Goal: Task Accomplishment & Management: Complete application form

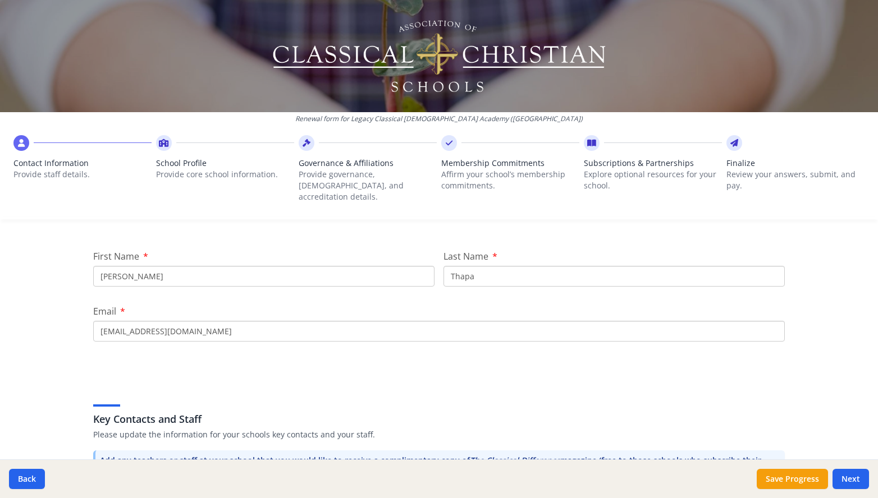
scroll to position [120, 0]
drag, startPoint x: 153, startPoint y: 331, endPoint x: 71, endPoint y: 318, distance: 83.6
click at [71, 318] on div "Renewal form for Legacy Classical Christian Academy (TX) Contact Information Pr…" at bounding box center [439, 249] width 878 height 498
type input "Belinda"
type input "Henson"
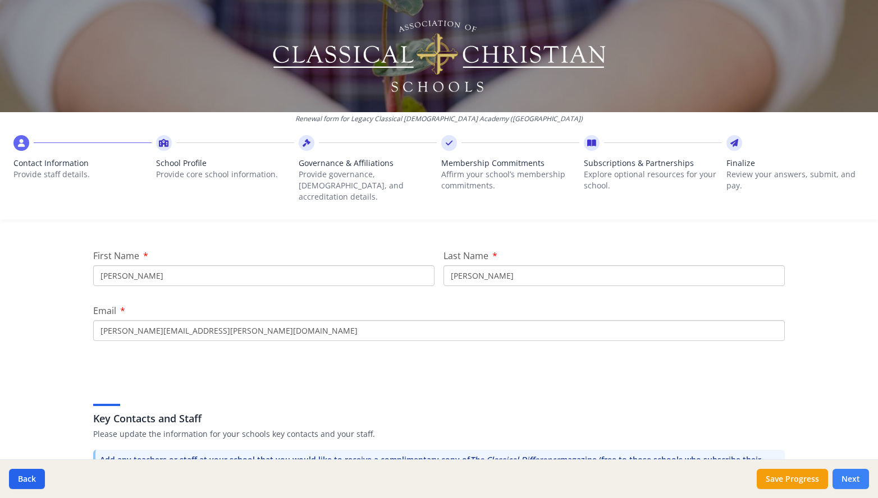
type input "belinda.henson@legacyclassical.org"
click at [843, 476] on button "Next" at bounding box center [850, 479] width 36 height 20
type input "(817) 363-3652"
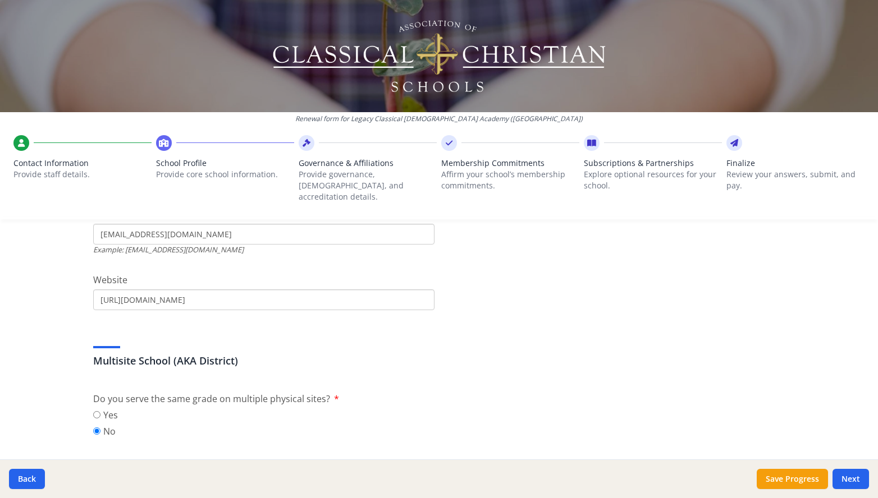
scroll to position [441, 0]
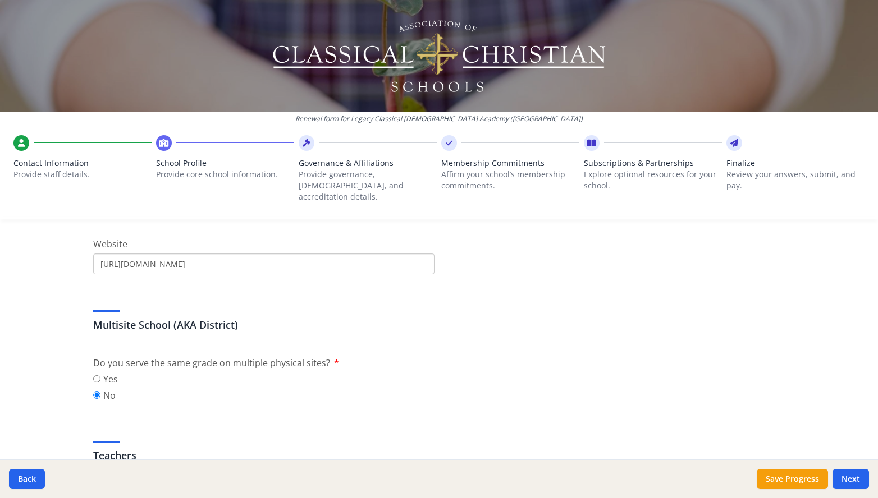
drag, startPoint x: 113, startPoint y: 293, endPoint x: 95, endPoint y: 293, distance: 18.0
click at [95, 209] on input "info@legacyclassical.org" at bounding box center [263, 198] width 341 height 21
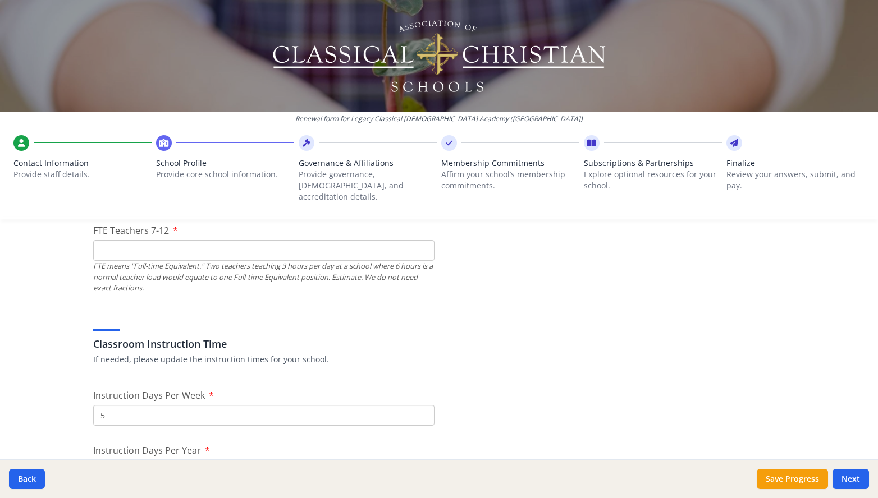
scroll to position [810, 0]
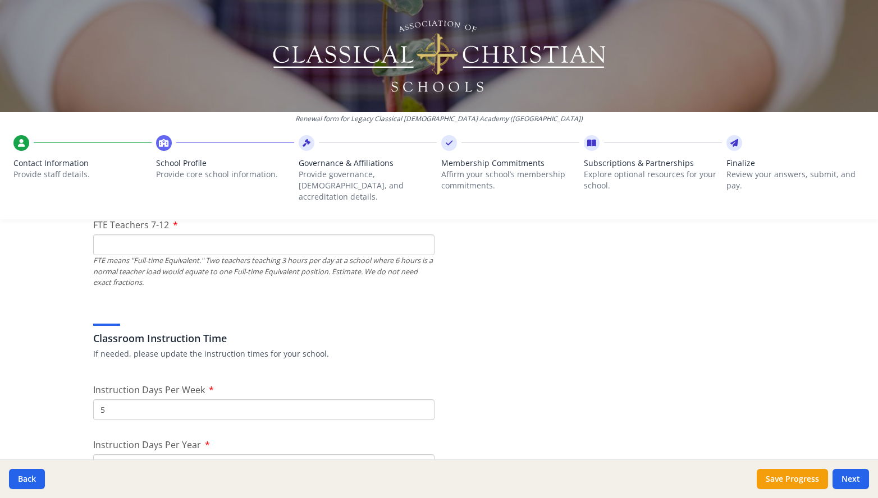
type input "admissions@legacyclassical.org"
click at [187, 255] on input "FTE Teachers 7-12" at bounding box center [263, 245] width 341 height 21
type input "1"
click at [131, 168] on input "FTE Teachers K-6" at bounding box center [263, 158] width 341 height 21
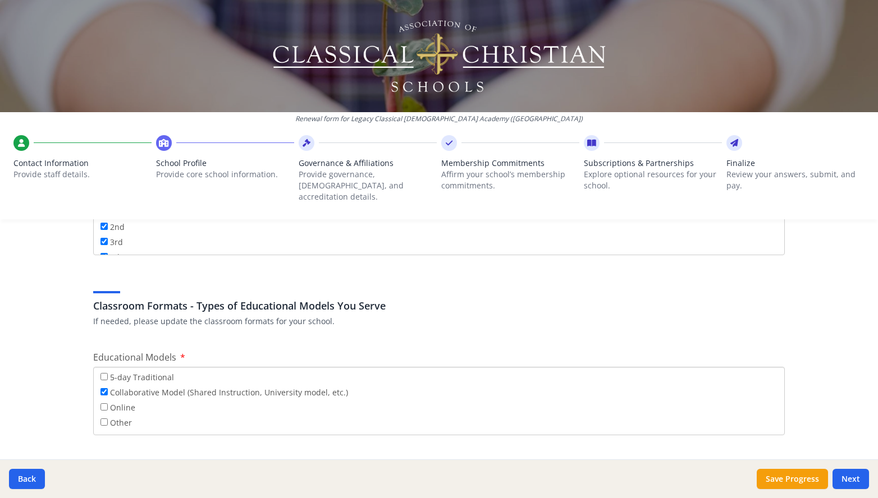
scroll to position [1934, 0]
type input "5"
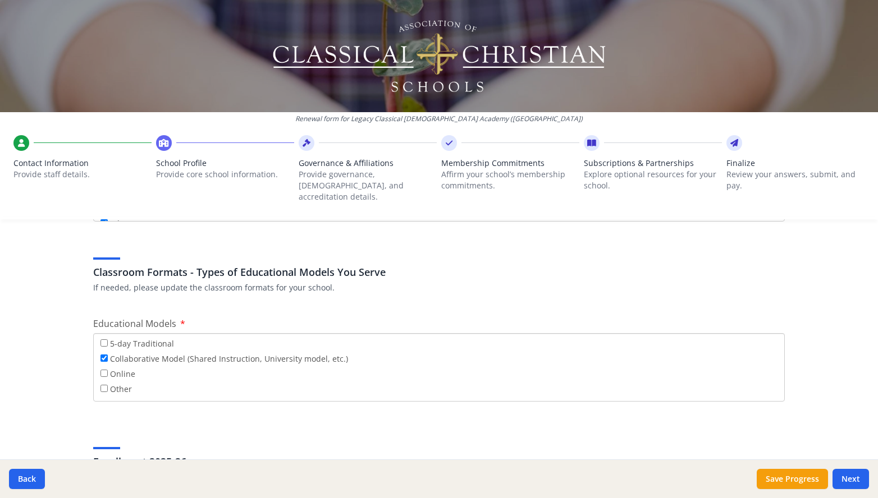
scroll to position [1977, 0]
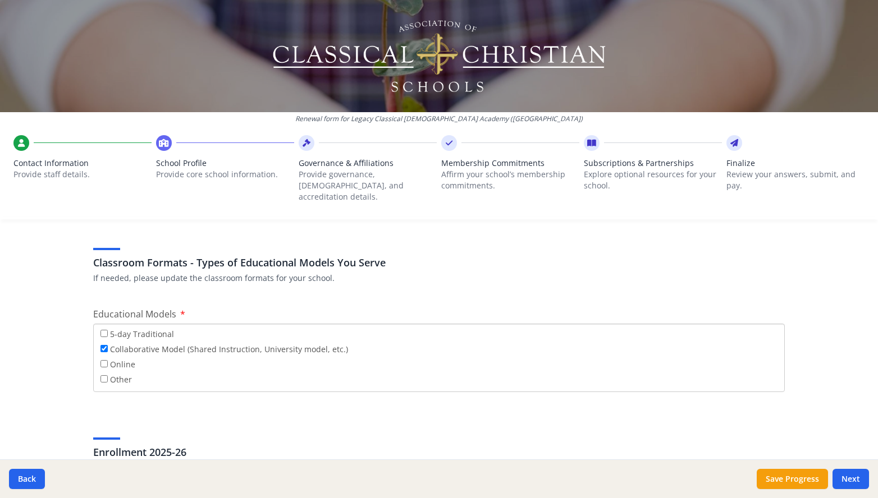
type input "2"
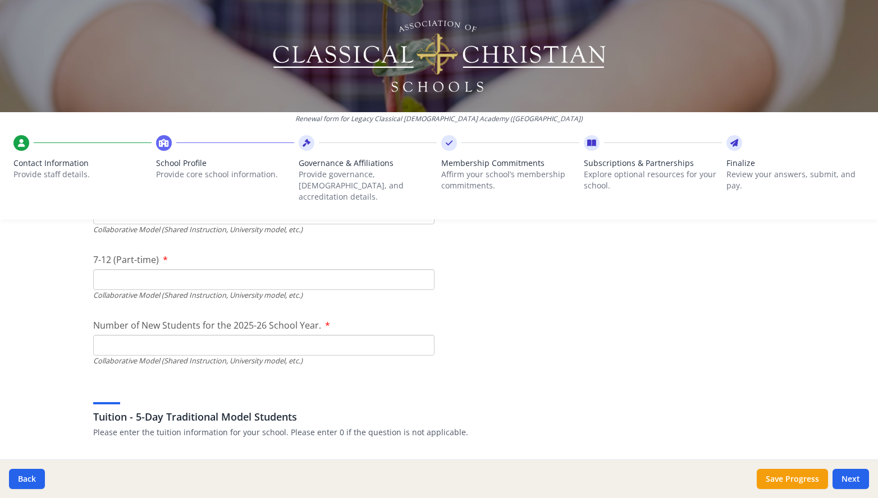
scroll to position [2725, 0]
type input "24"
type input "2"
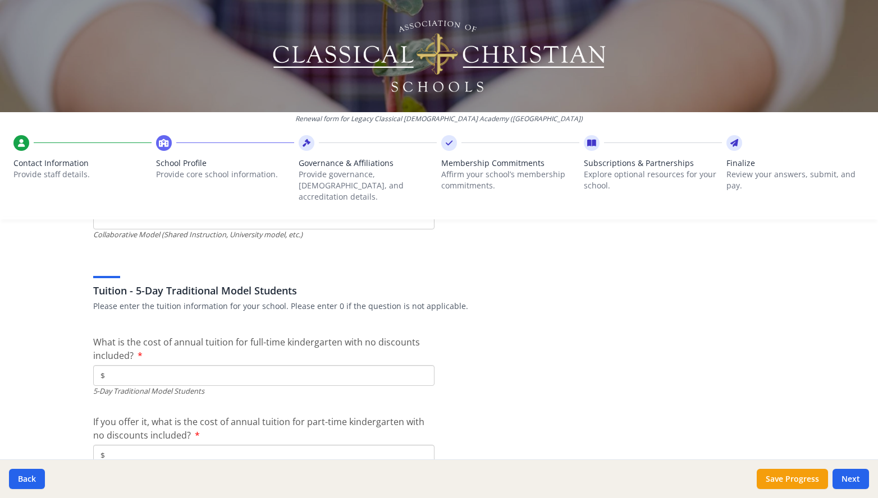
scroll to position [2852, 0]
type input "0"
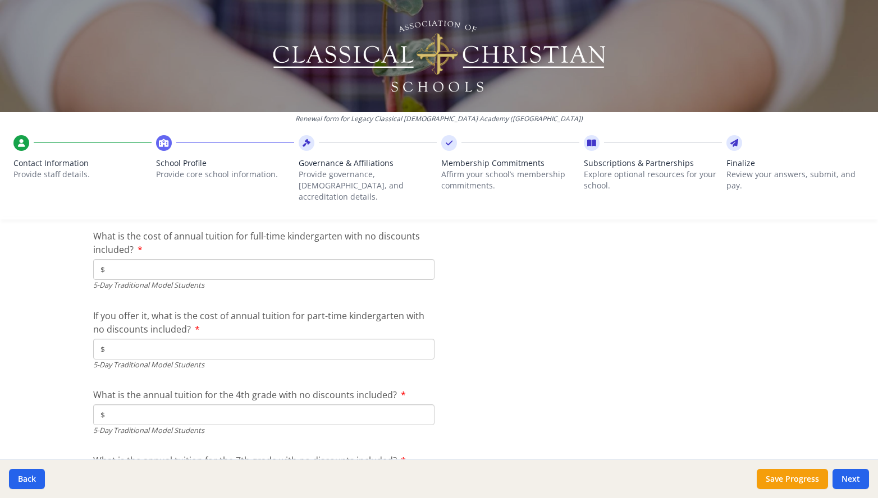
scroll to position [2959, 0]
type input "0"
click at [53, 383] on div "Renewal form for Legacy Classical Christian Academy (TX) Contact Information Pr…" at bounding box center [439, 249] width 878 height 498
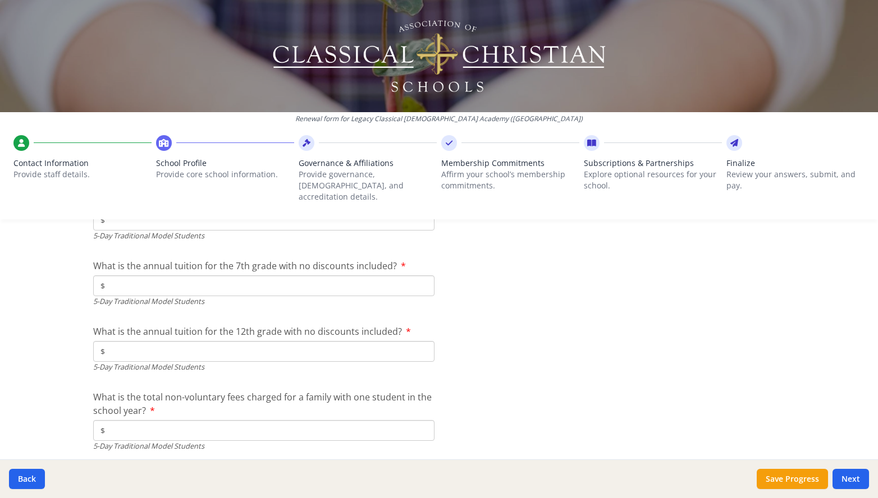
scroll to position [3153, 0]
type input "32"
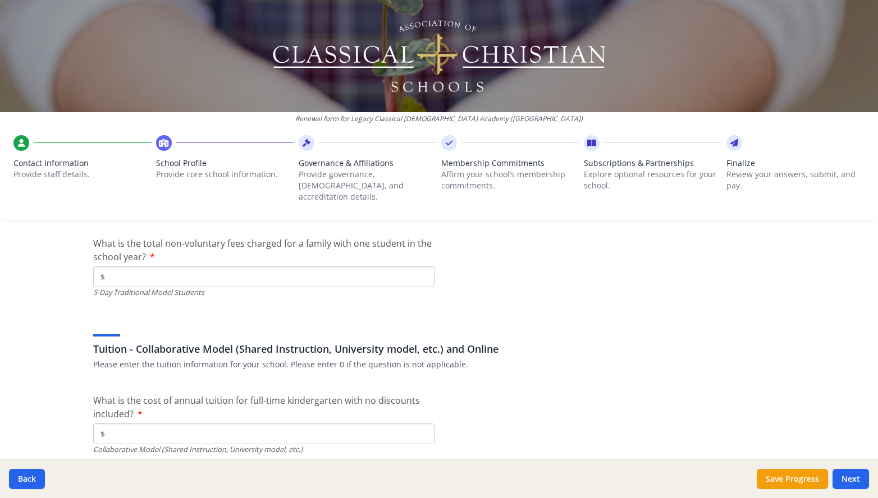
scroll to position [3304, 0]
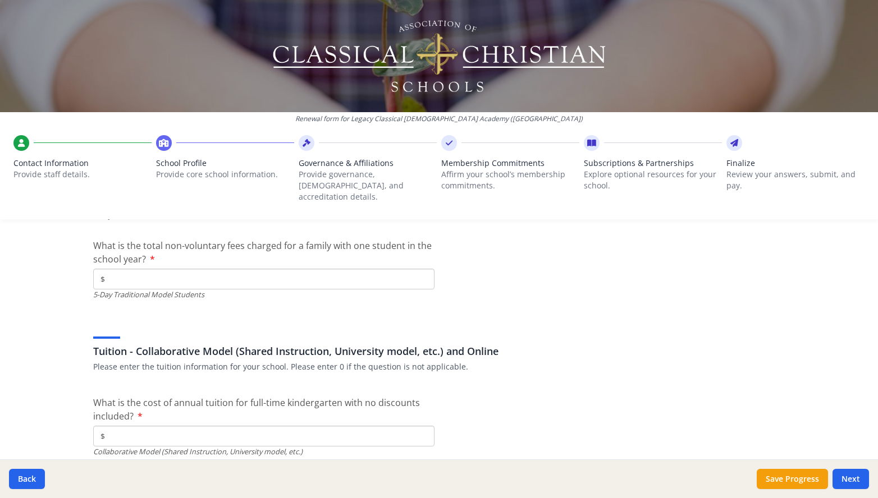
type input "12"
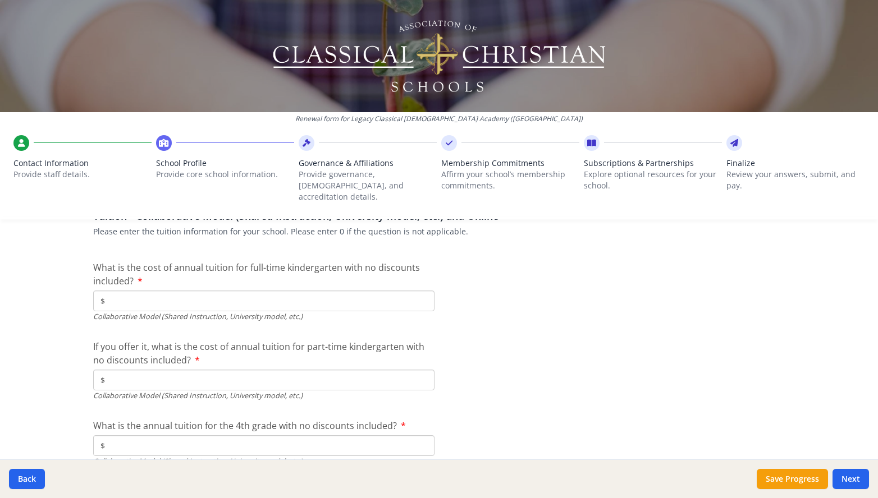
scroll to position [3445, 0]
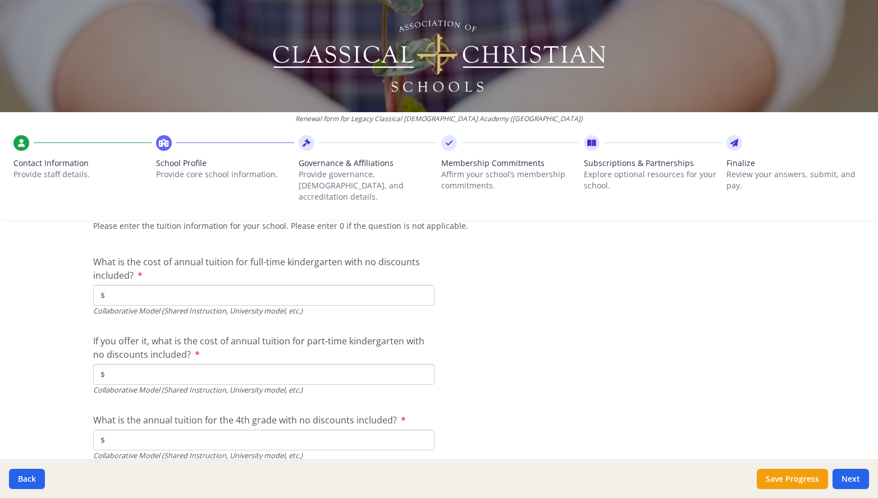
type input "13"
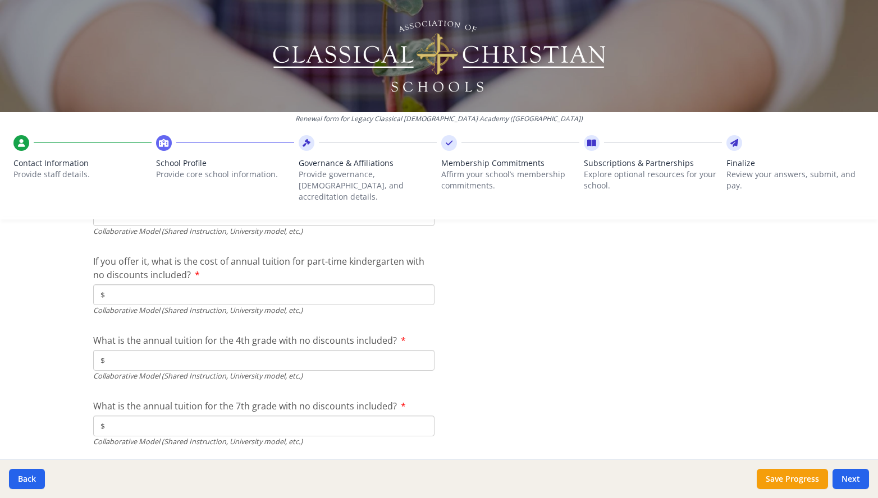
scroll to position [3538, 0]
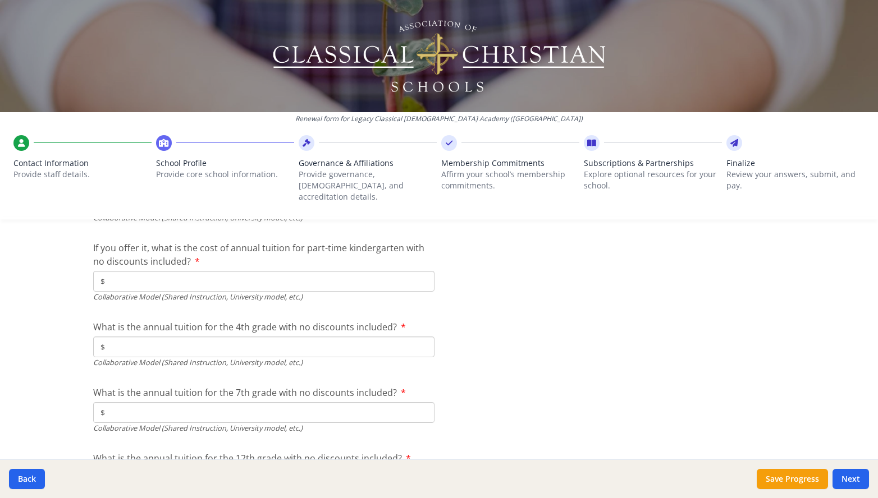
type input "$0"
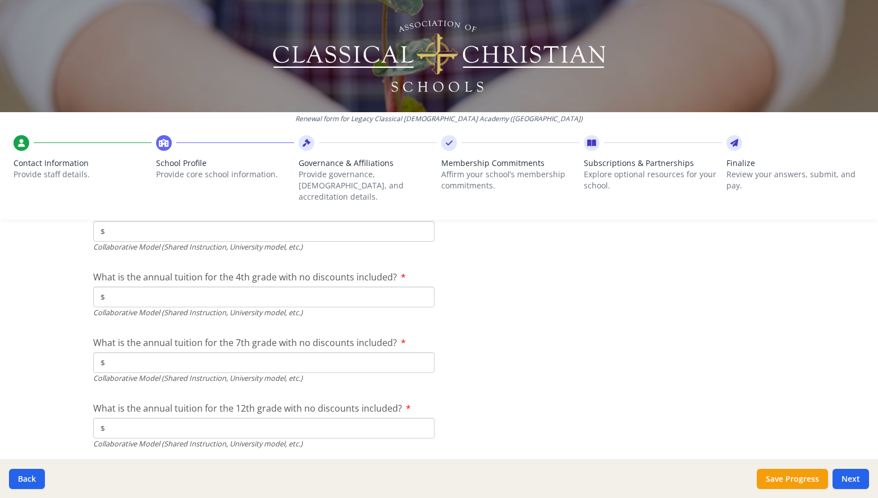
scroll to position [3590, 0]
type input "$0"
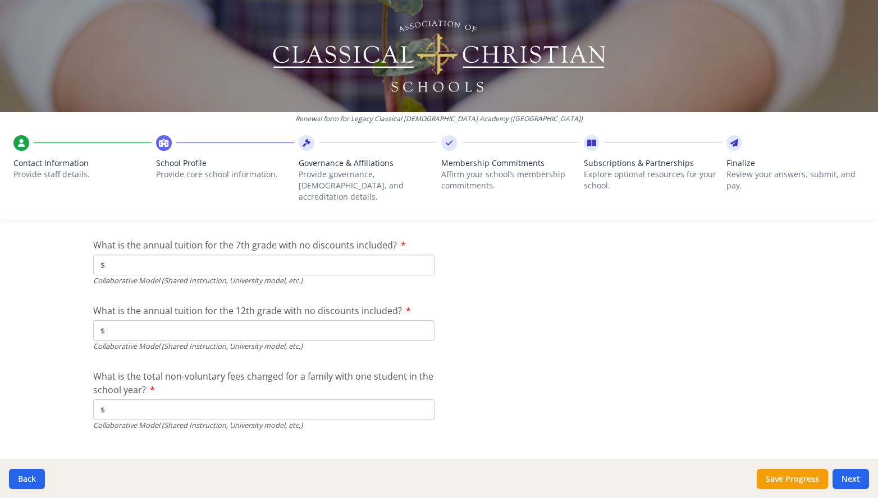
scroll to position [3686, 0]
type input "$0"
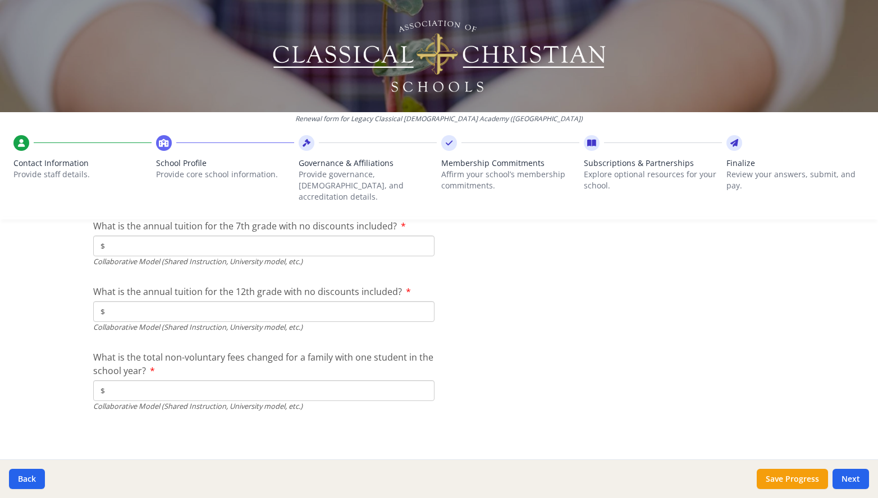
scroll to position [3759, 0]
type input "$0"
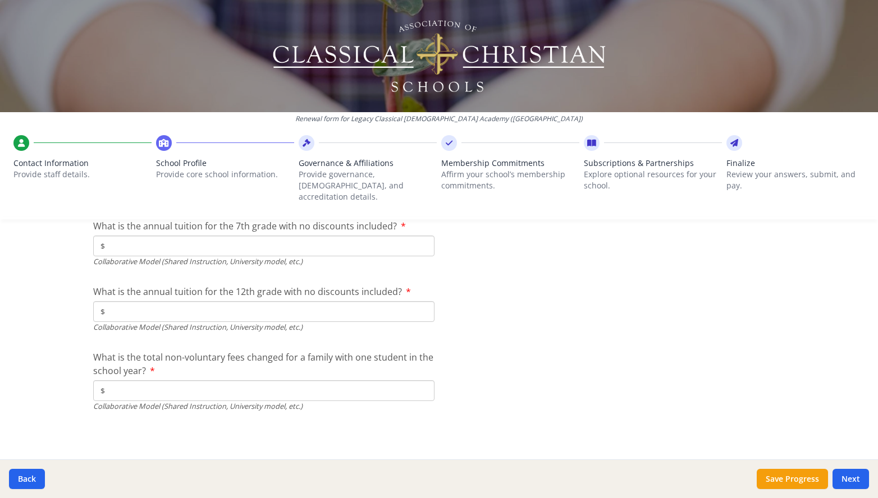
type input "$0"
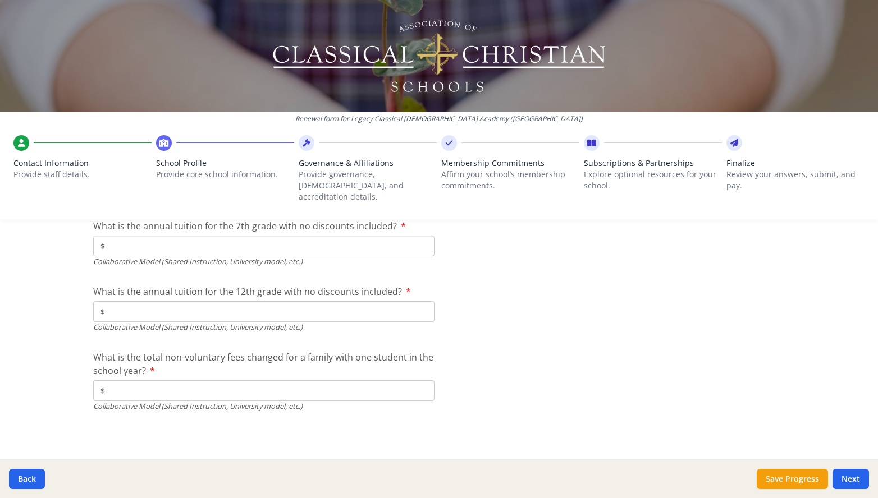
type input "$5 600"
type input "$0"
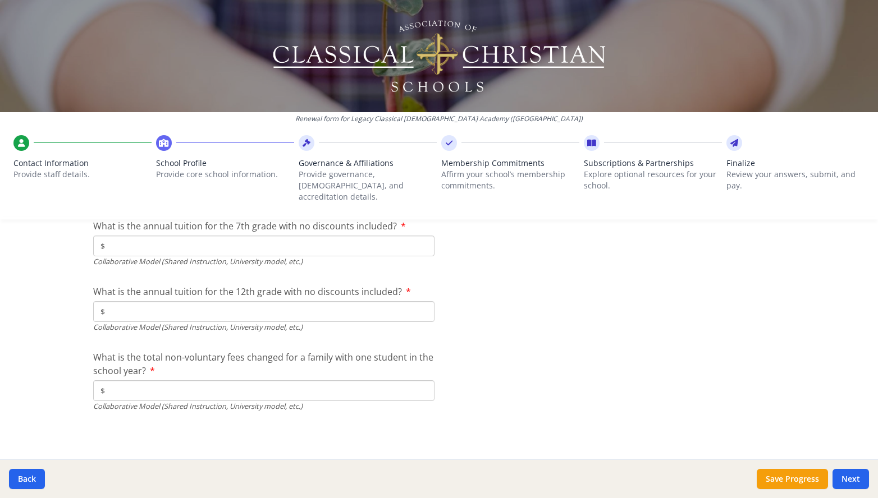
scroll to position [4370, 0]
type input "$5 600"
type input "$6 475"
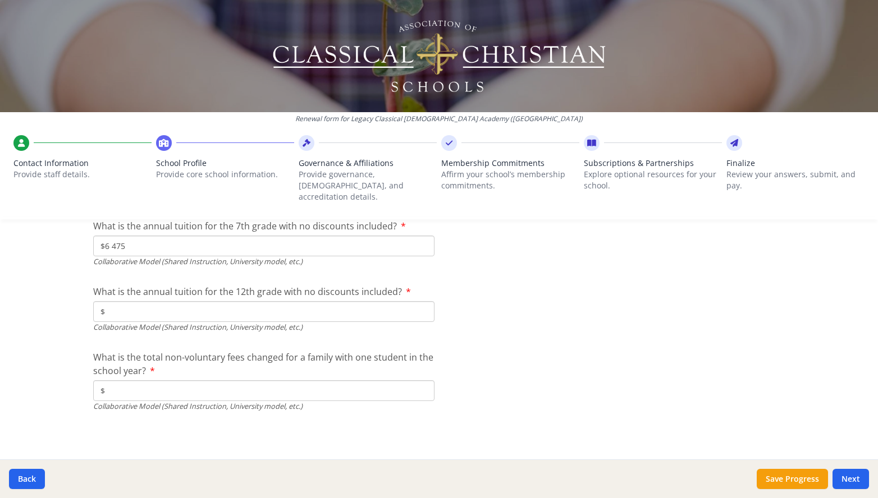
type input "$6 475"
click at [163, 401] on input "$" at bounding box center [263, 391] width 341 height 21
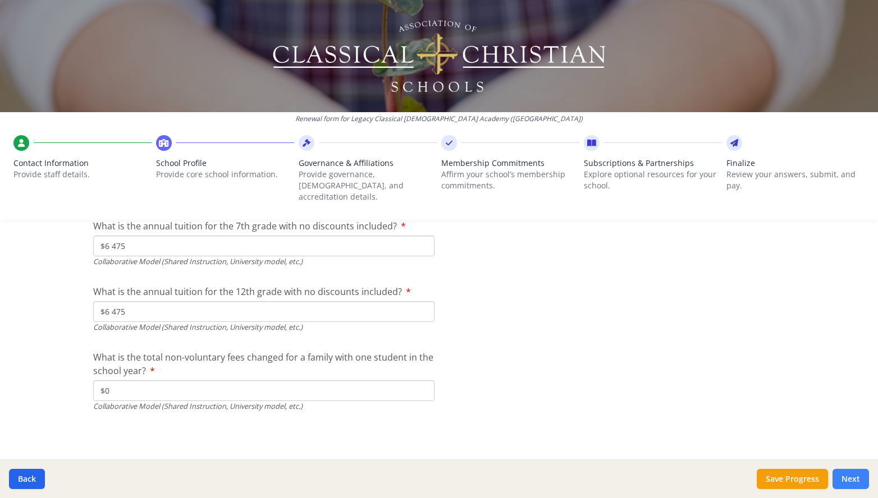
type input "$0"
click at [842, 472] on button "Next" at bounding box center [850, 479] width 36 height 20
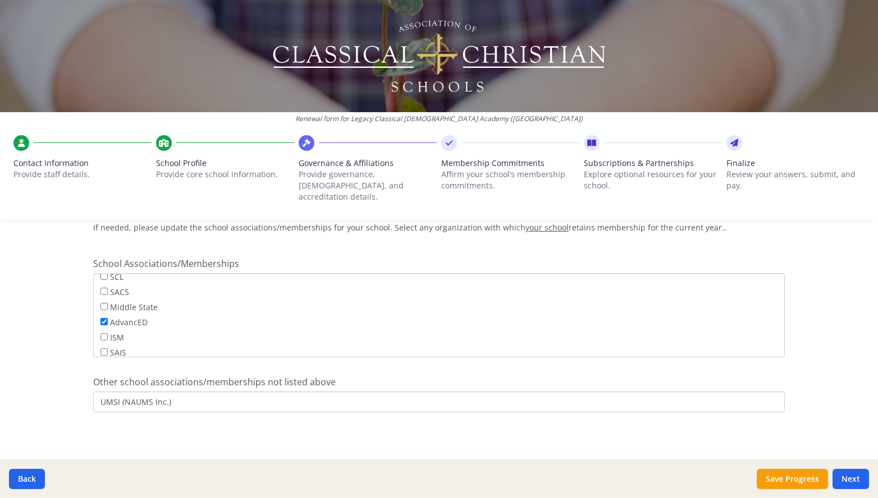
scroll to position [87, 0]
click at [54, 396] on div "Renewal form for Legacy Classical Christian Academy (TX) Contact Information Pr…" at bounding box center [439, 249] width 878 height 498
click at [847, 475] on button "Next" at bounding box center [850, 479] width 36 height 20
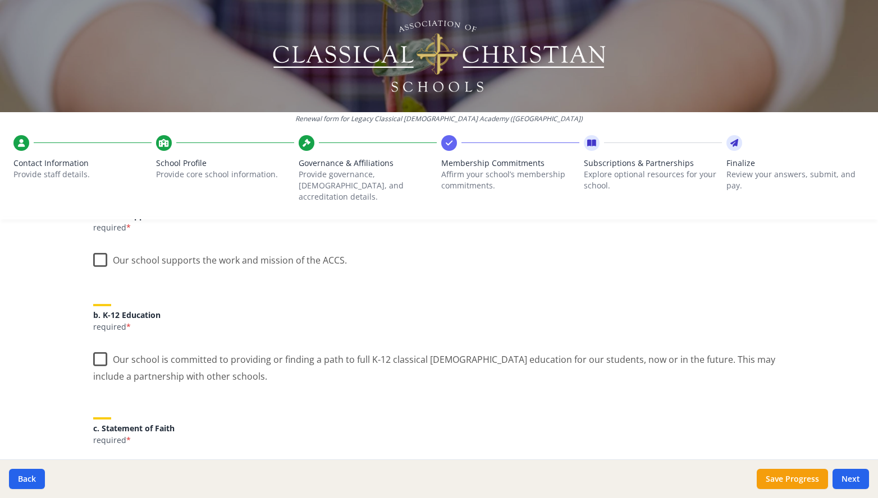
scroll to position [169, 0]
click at [99, 269] on label "Our school supports the work and mission of the ACCS." at bounding box center [220, 257] width 254 height 24
click at [0, 0] on input "Our school supports the work and mission of the ACCS." at bounding box center [0, 0] width 0 height 0
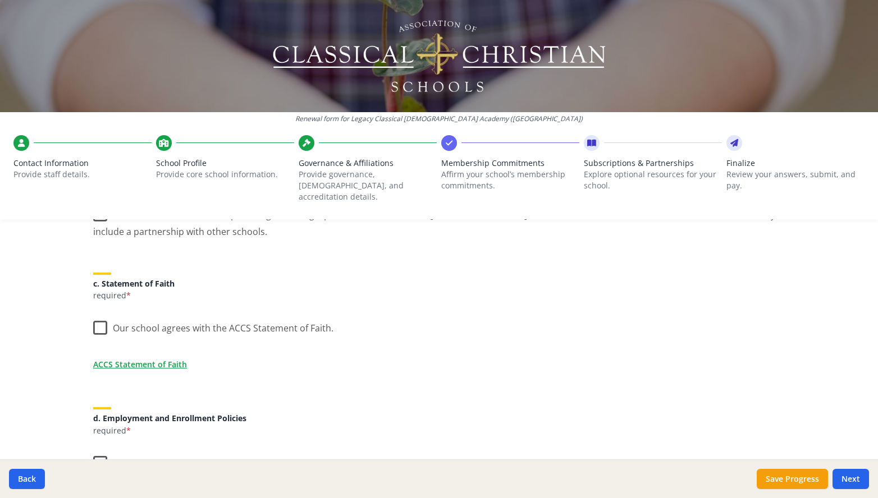
scroll to position [313, 0]
click at [102, 238] on label "Our school is committed to providing or finding a path to full K-12 classical C…" at bounding box center [438, 219] width 691 height 38
click at [0, 0] on input "Our school is committed to providing or finding a path to full K-12 classical C…" at bounding box center [0, 0] width 0 height 0
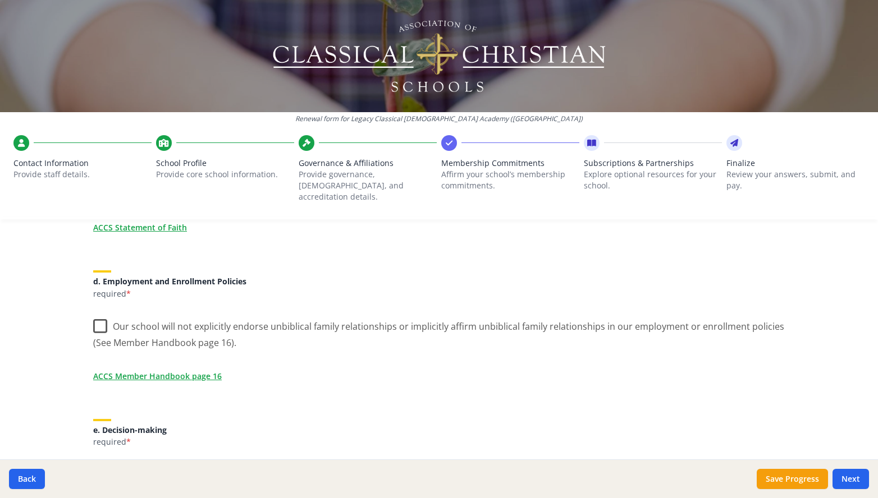
scroll to position [451, 0]
click at [104, 200] on label "Our school agrees with the ACCS Statement of Faith." at bounding box center [213, 188] width 240 height 24
click at [0, 0] on input "Our school agrees with the ACCS Statement of Faith." at bounding box center [0, 0] width 0 height 0
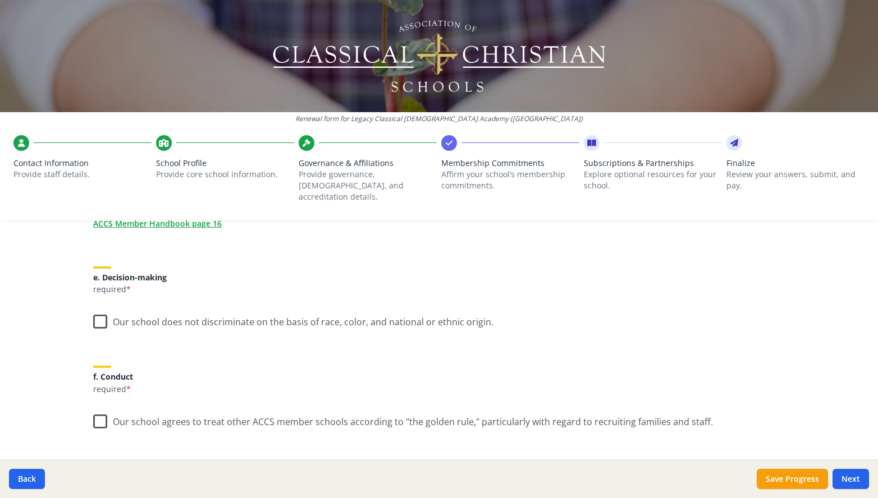
scroll to position [630, 0]
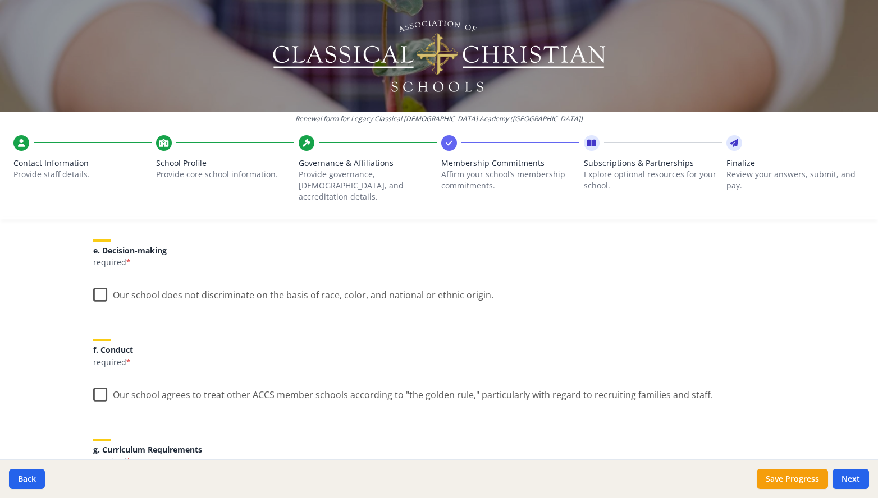
click at [102, 170] on label "Our school will not explicitly endorse unbiblical family relationships or impli…" at bounding box center [438, 151] width 691 height 38
click at [0, 0] on input "Our school will not explicitly endorse unbiblical family relationships or impli…" at bounding box center [0, 0] width 0 height 0
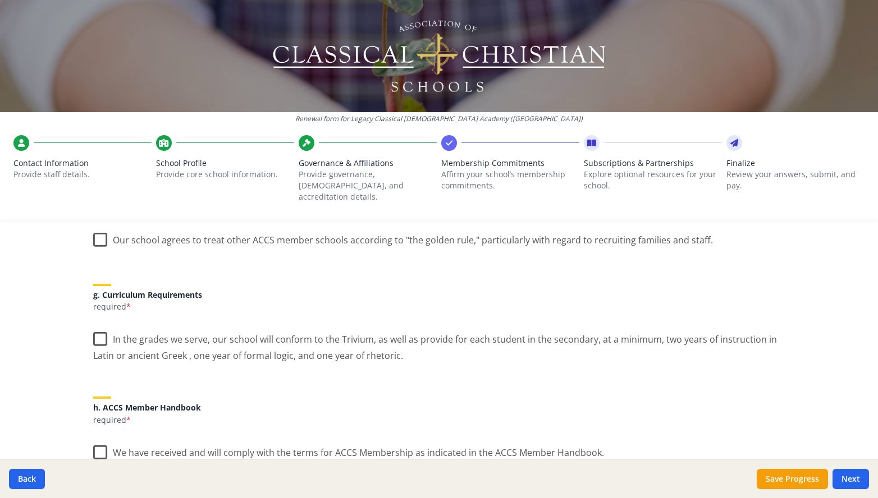
scroll to position [786, 0]
click at [104, 149] on label "Our school does not discriminate on the basis of race, color, and national or e…" at bounding box center [293, 137] width 400 height 24
click at [0, 0] on input "Our school does not discriminate on the basis of race, color, and national or e…" at bounding box center [0, 0] width 0 height 0
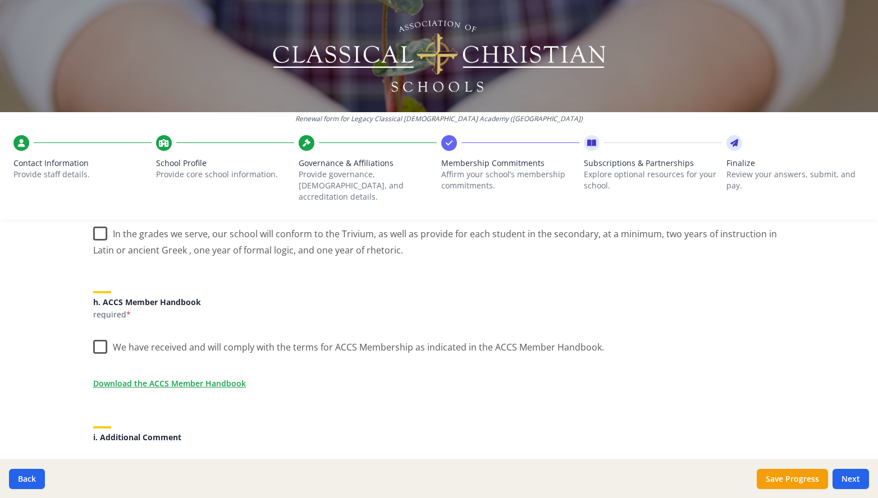
scroll to position [890, 0]
click at [99, 144] on label "Our school agrees to treat other ACCS member schools according to "the golden r…" at bounding box center [403, 132] width 620 height 24
click at [0, 0] on input "Our school agrees to treat other ACCS member schools according to "the golden r…" at bounding box center [0, 0] width 0 height 0
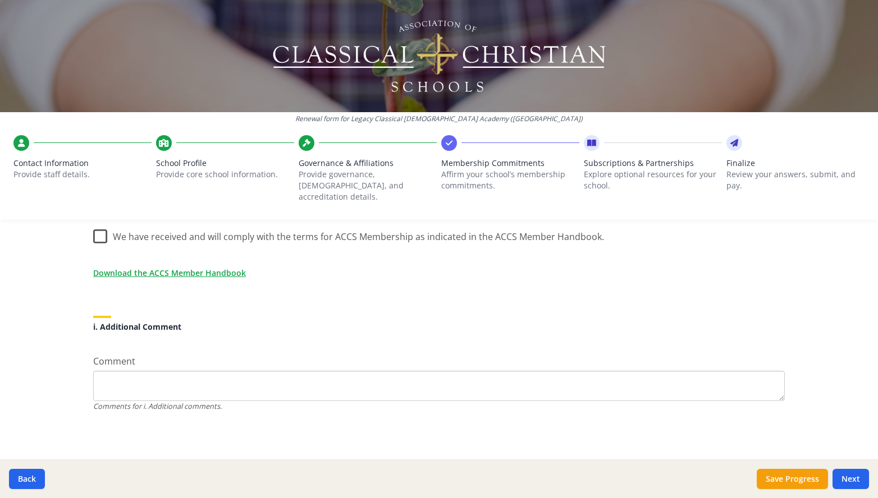
scroll to position [1069, 0]
click at [99, 146] on label "In the grades we serve, our school will conform to the Trivium, as well as prov…" at bounding box center [438, 128] width 691 height 38
click at [0, 0] on input "In the grades we serve, our school will conform to the Trivium, as well as prov…" at bounding box center [0, 0] width 0 height 0
click at [100, 246] on label "We have received and will comply with the terms for ACCS Membership as indicate…" at bounding box center [348, 234] width 511 height 24
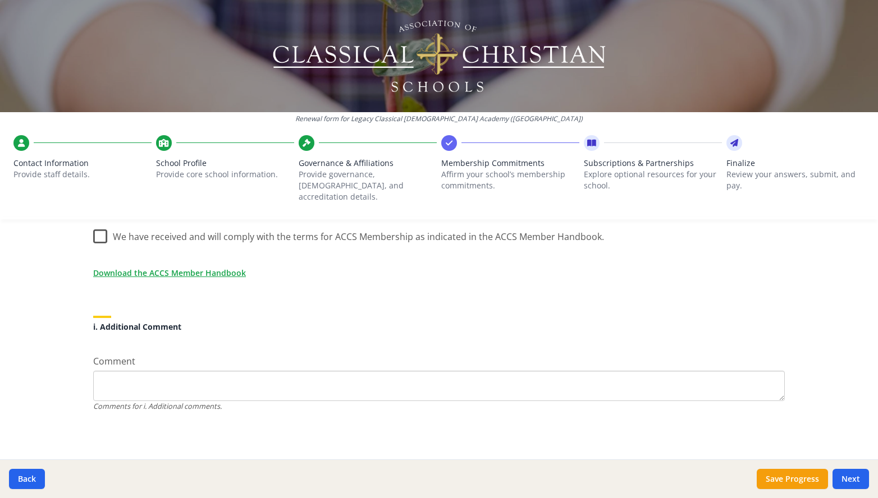
click at [0, 0] on input "We have received and will comply with the terms for ACCS Membership as indicate…" at bounding box center [0, 0] width 0 height 0
click at [840, 479] on button "Next" at bounding box center [850, 479] width 36 height 20
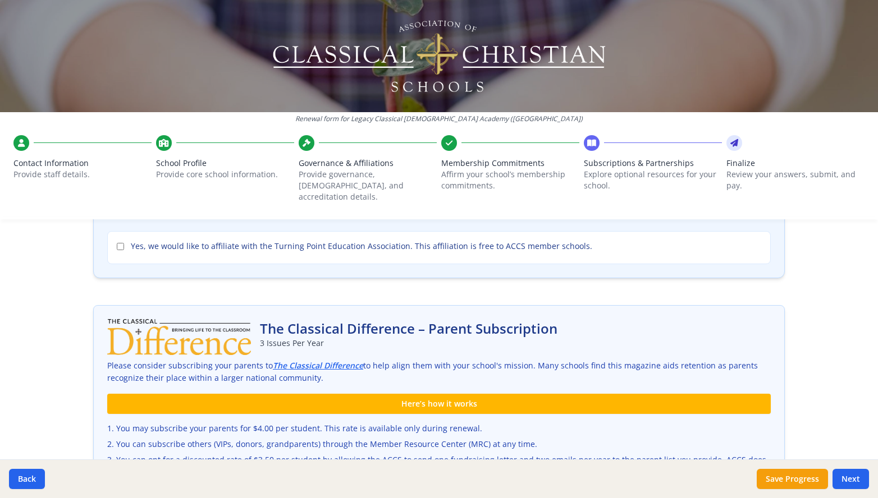
scroll to position [183, 0]
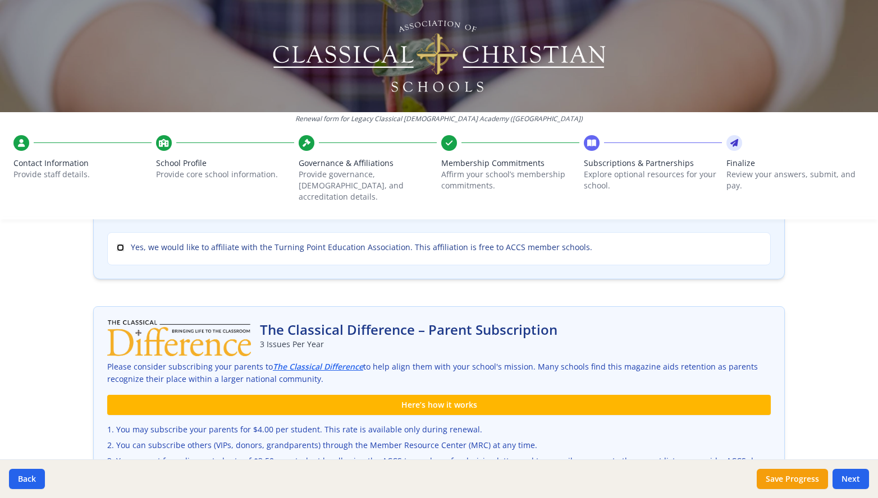
click at [124, 251] on input "Yes, we would like to affiliate with the Turning Point Education Association. T…" at bounding box center [120, 247] width 7 height 7
checkbox input "true"
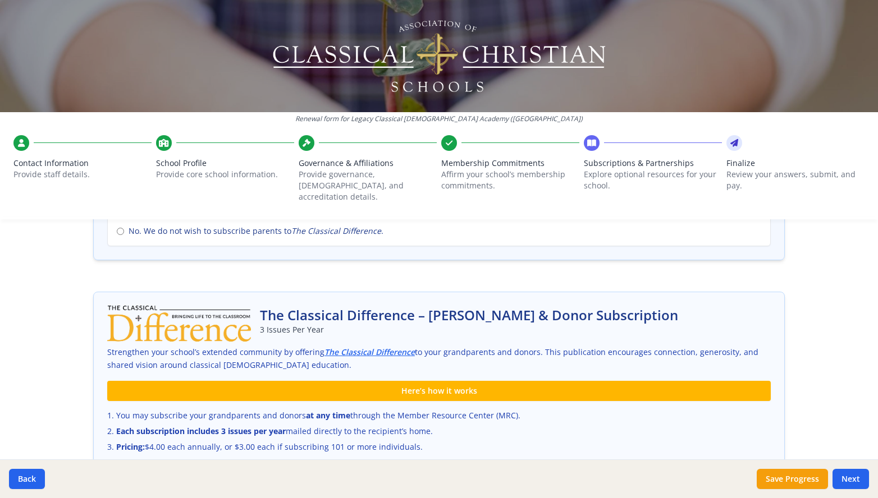
scroll to position [574, 0]
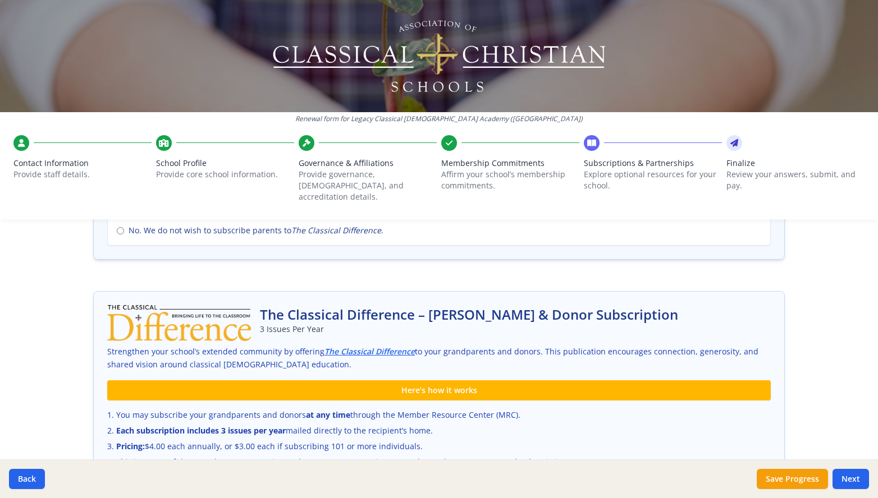
click at [123, 194] on input "Yes. I would like to subscribe my parents for $4.00 per student !" at bounding box center [120, 190] width 7 height 7
radio input "true"
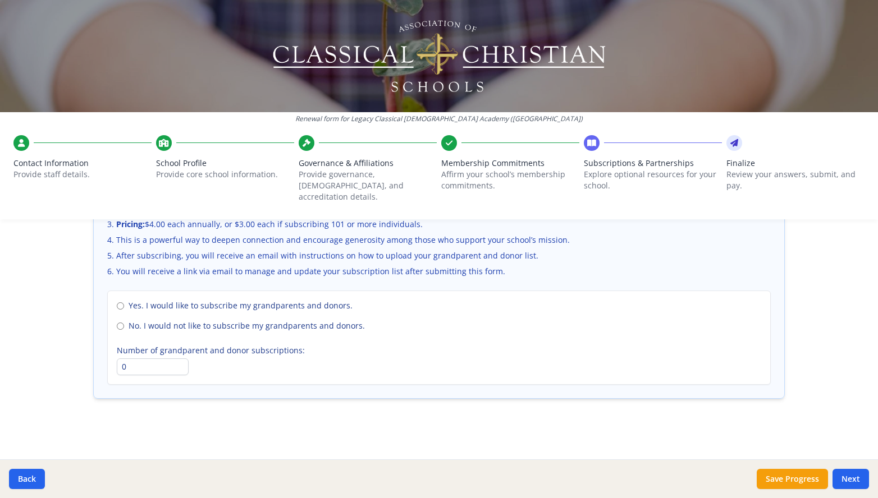
scroll to position [1033, 0]
click at [124, 330] on input "No. I would not like to subscribe my grandparents and donors." at bounding box center [120, 326] width 7 height 7
radio input "true"
click at [851, 476] on button "Next" at bounding box center [850, 479] width 36 height 20
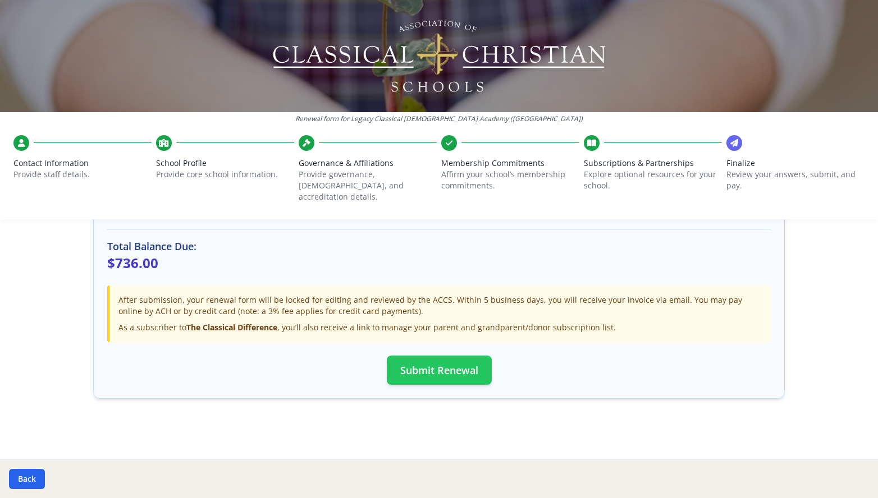
scroll to position [514, 0]
click at [444, 356] on button "Submit Renewal" at bounding box center [439, 370] width 105 height 29
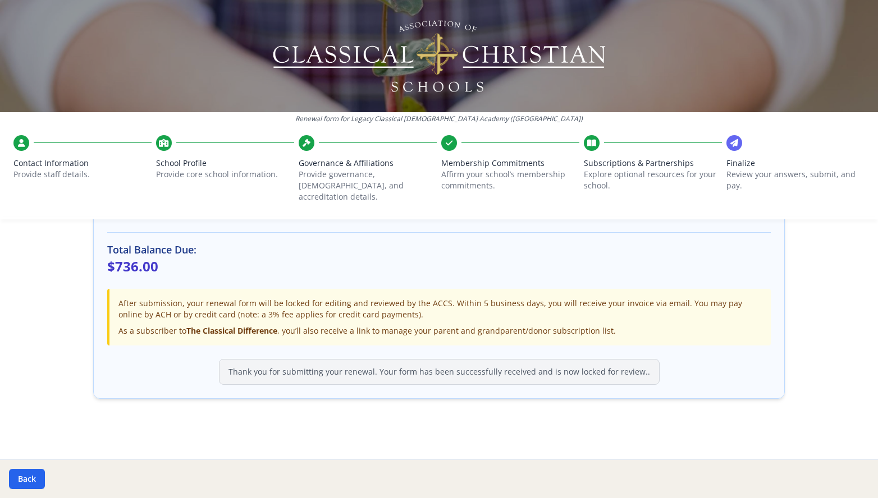
scroll to position [512, 0]
click at [730, 149] on icon at bounding box center [734, 143] width 8 height 11
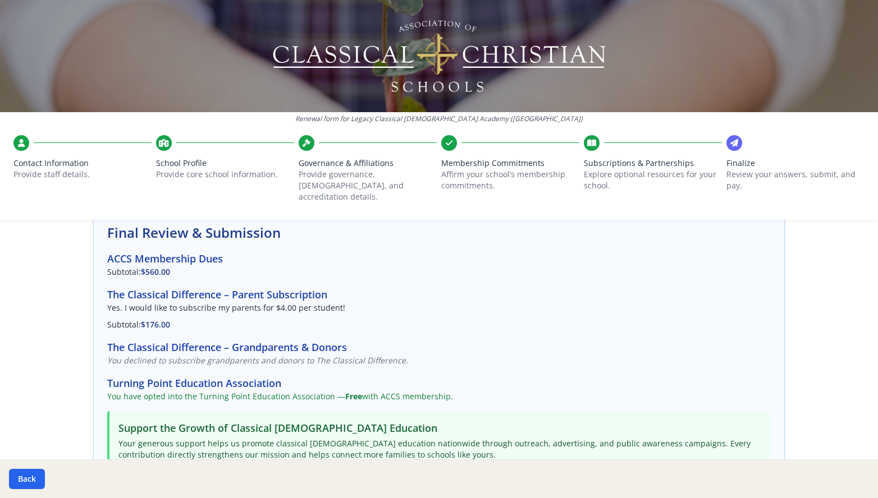
scroll to position [0, 0]
